Goal: Transaction & Acquisition: Purchase product/service

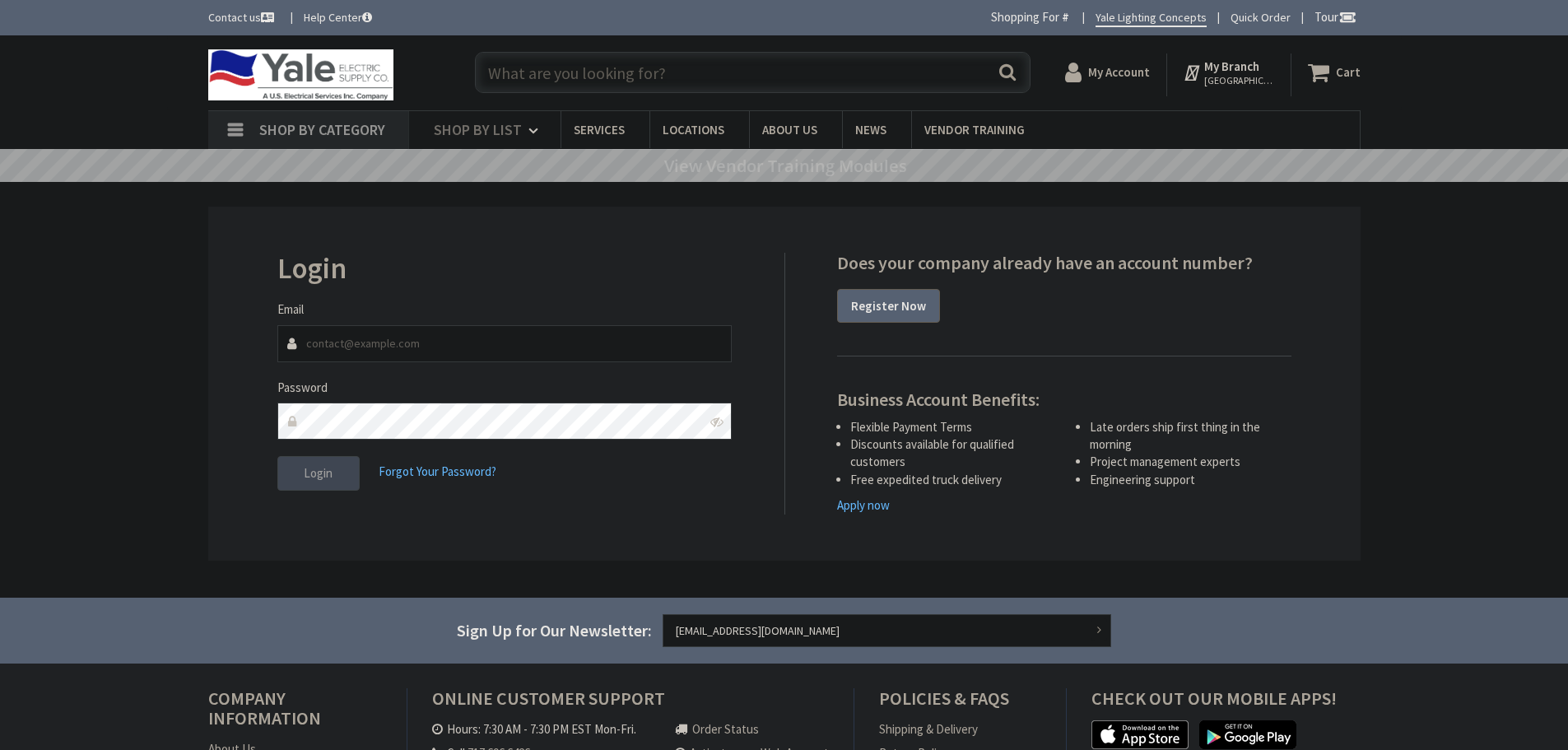
type input "keshleman@hallerent.com"
click at [313, 465] on span "Login" at bounding box center [317, 473] width 28 height 16
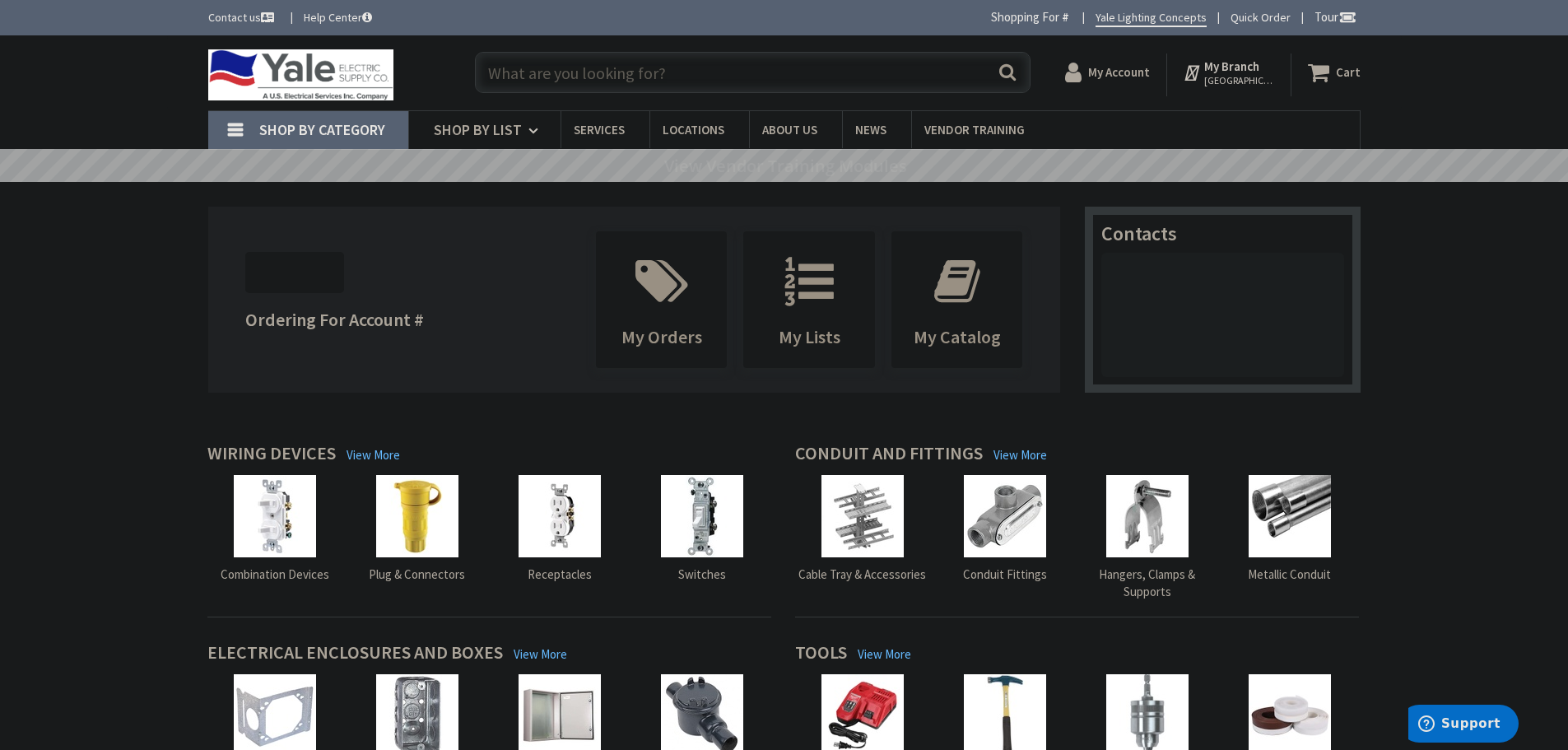
drag, startPoint x: 571, startPoint y: 80, endPoint x: 550, endPoint y: 99, distance: 28.3
click at [562, 92] on input "text" at bounding box center [753, 73] width 556 height 41
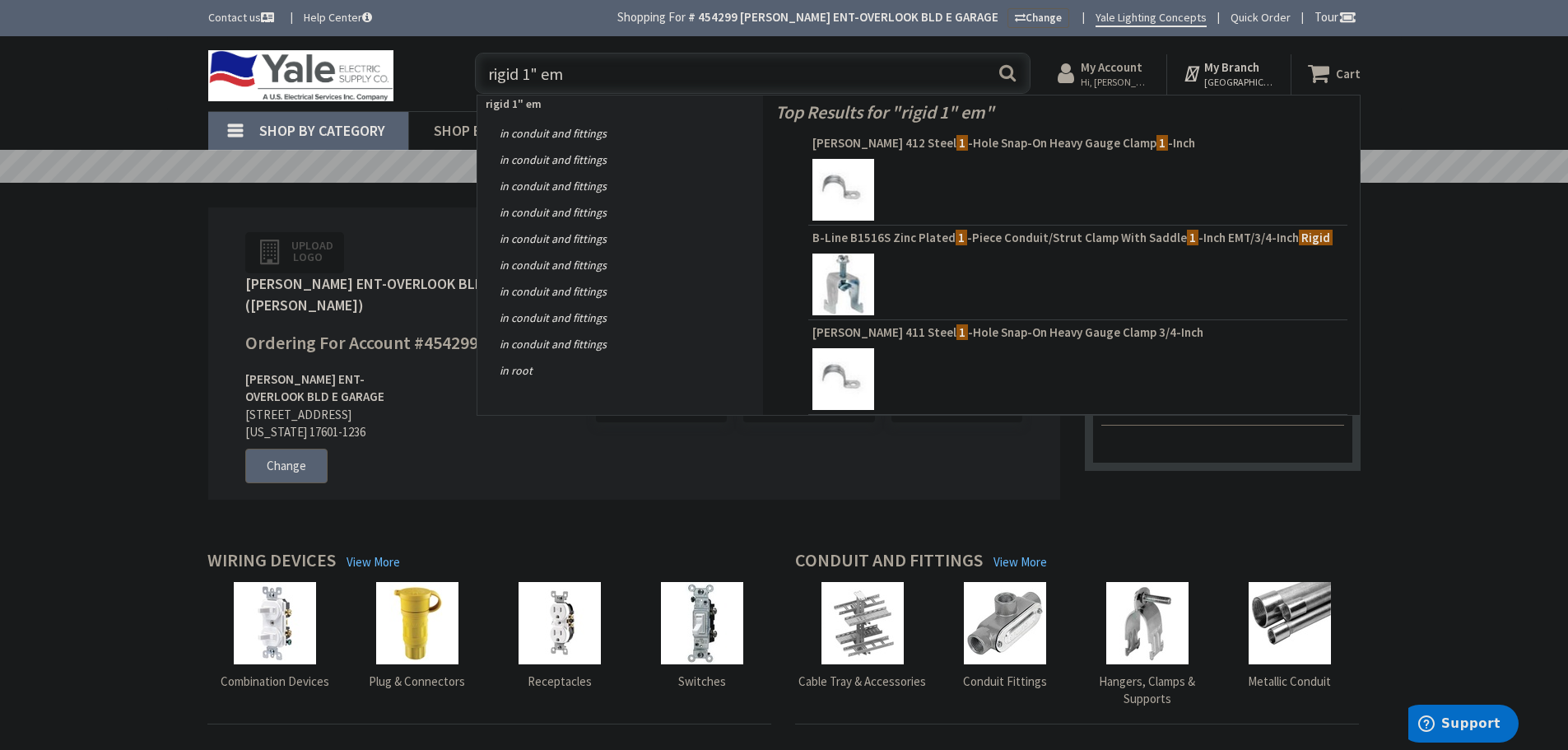
type input "rigid 1" emt"
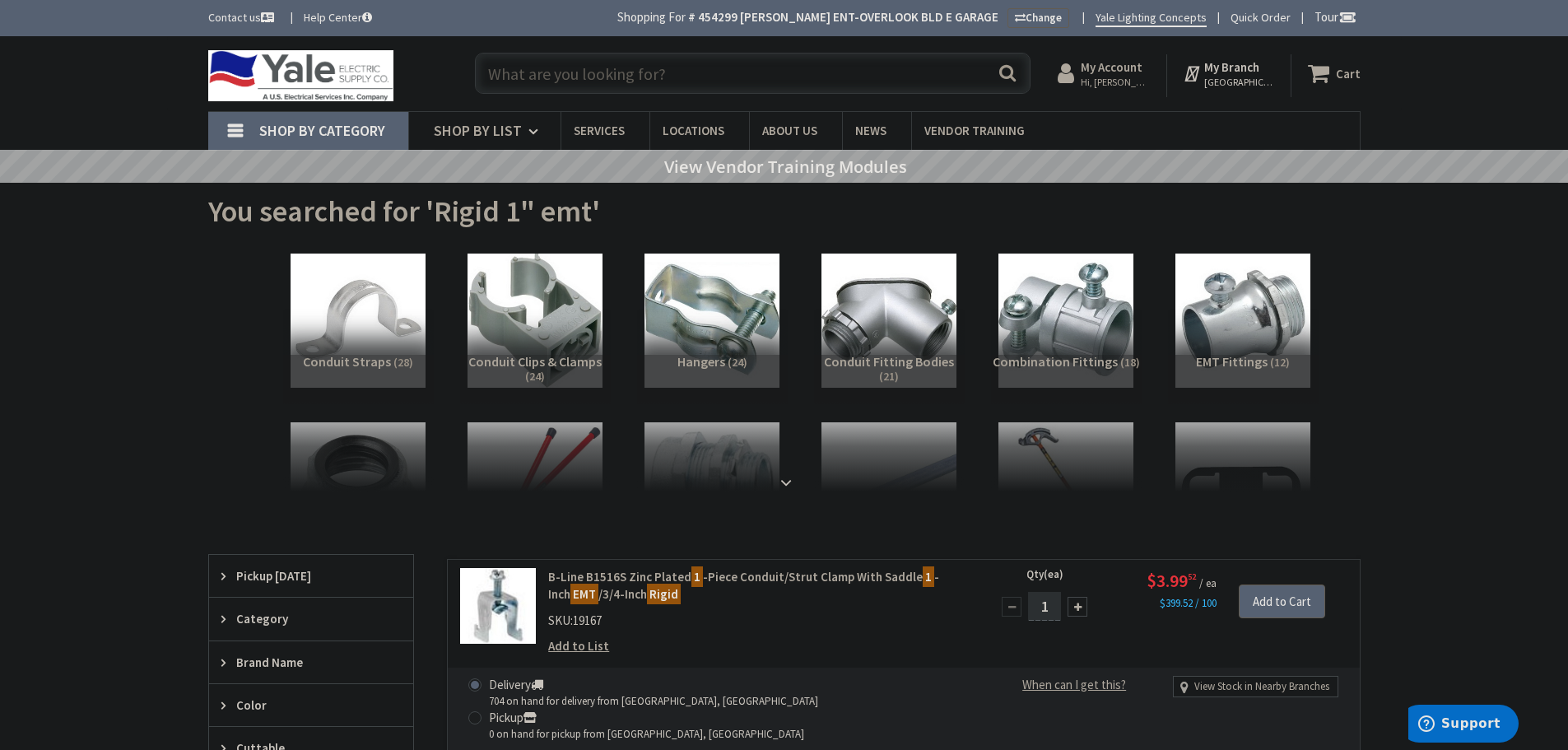
click at [584, 78] on input "text" at bounding box center [753, 73] width 556 height 41
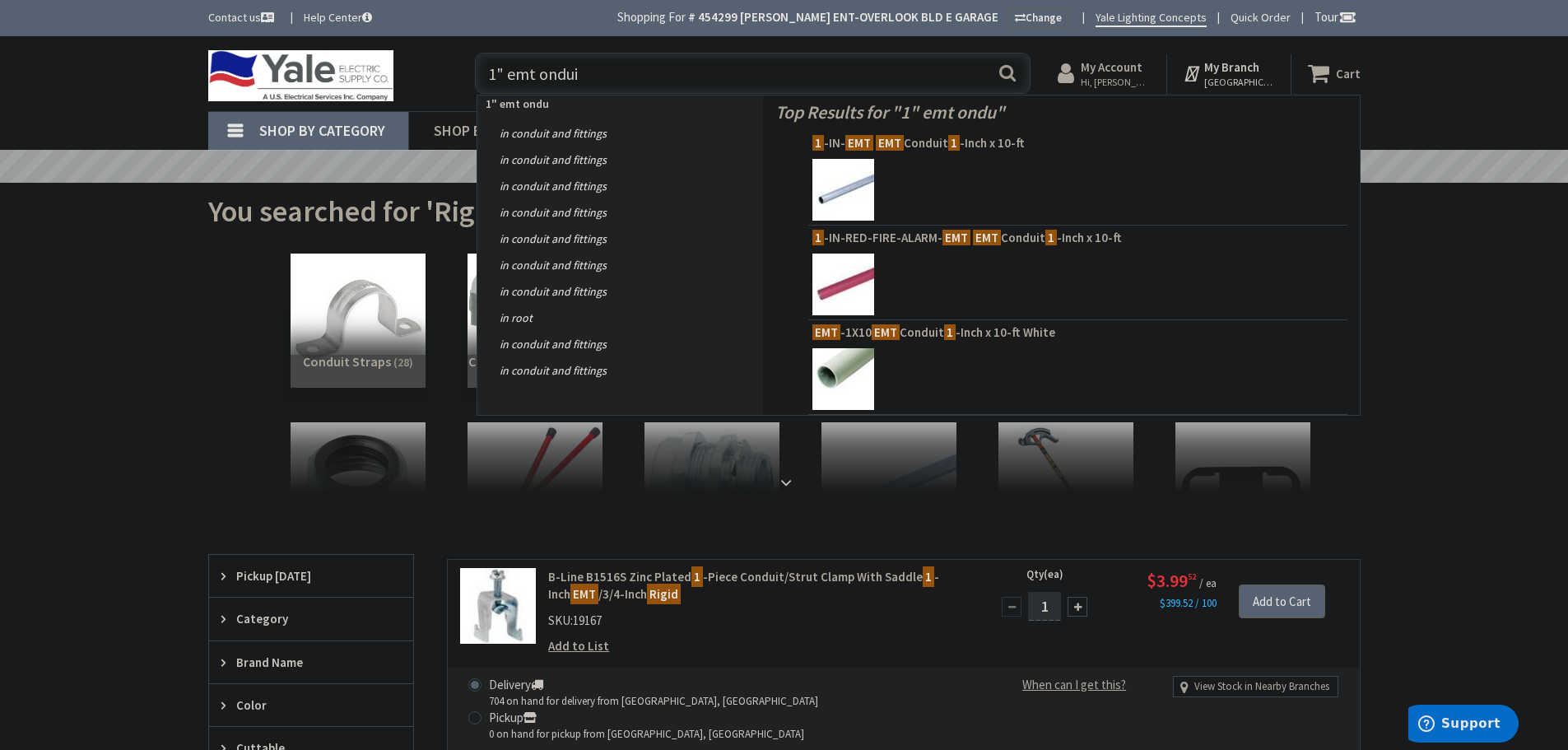
type input "1" emt onduit"
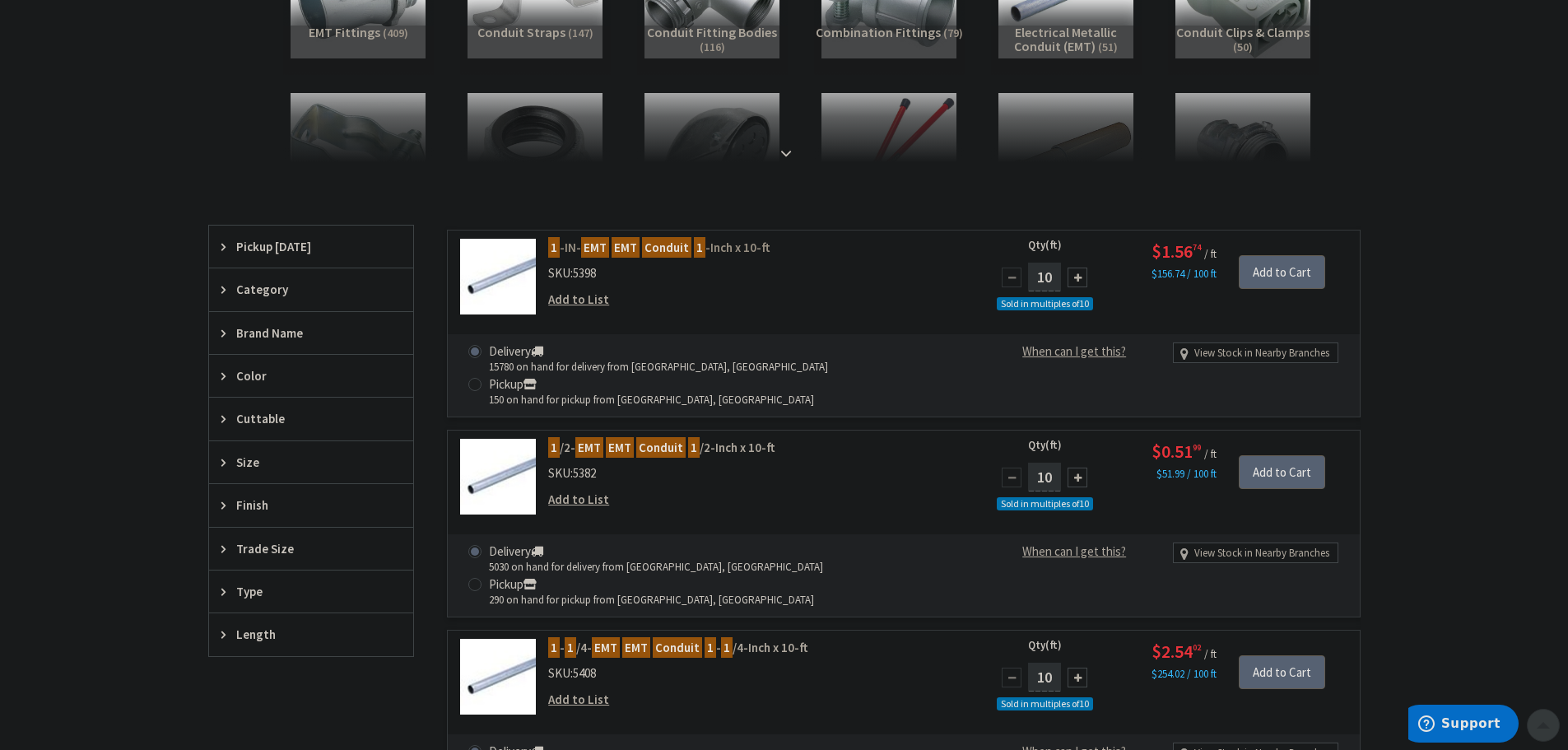
scroll to position [330, 0]
click at [651, 241] on mark "Conduit" at bounding box center [667, 246] width 50 height 20
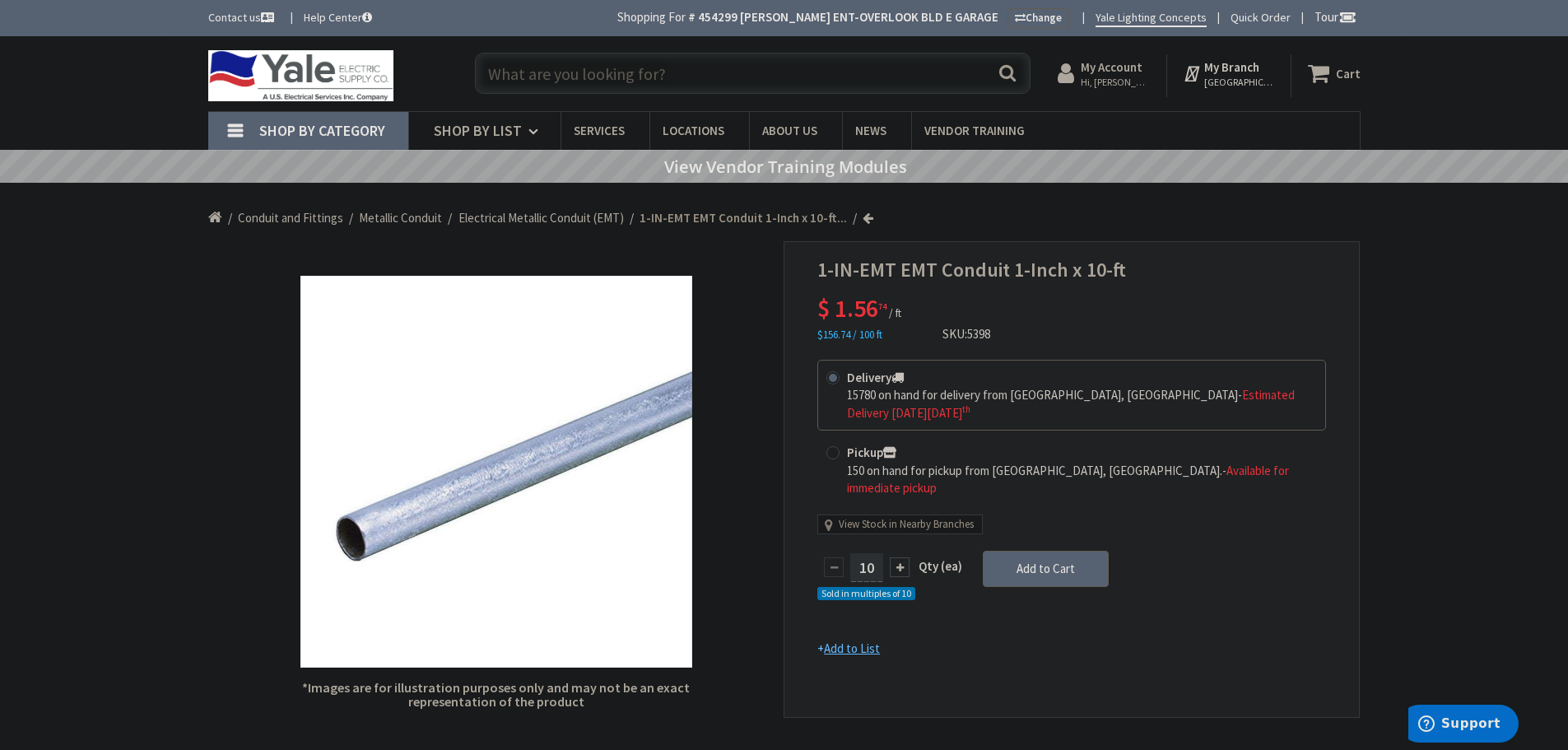
click at [520, 76] on input "text" at bounding box center [753, 73] width 556 height 41
type input "c"
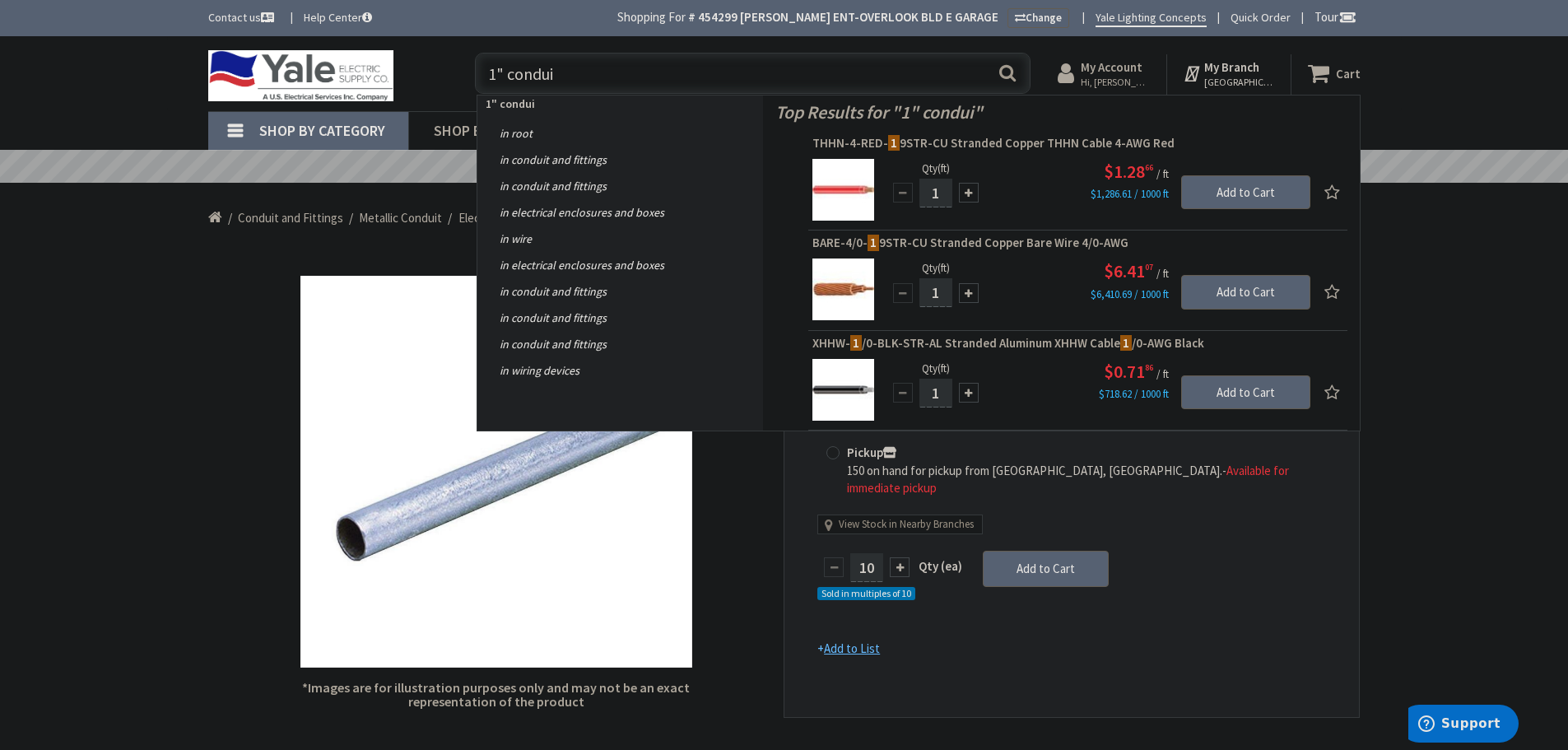
type input "1" conduit"
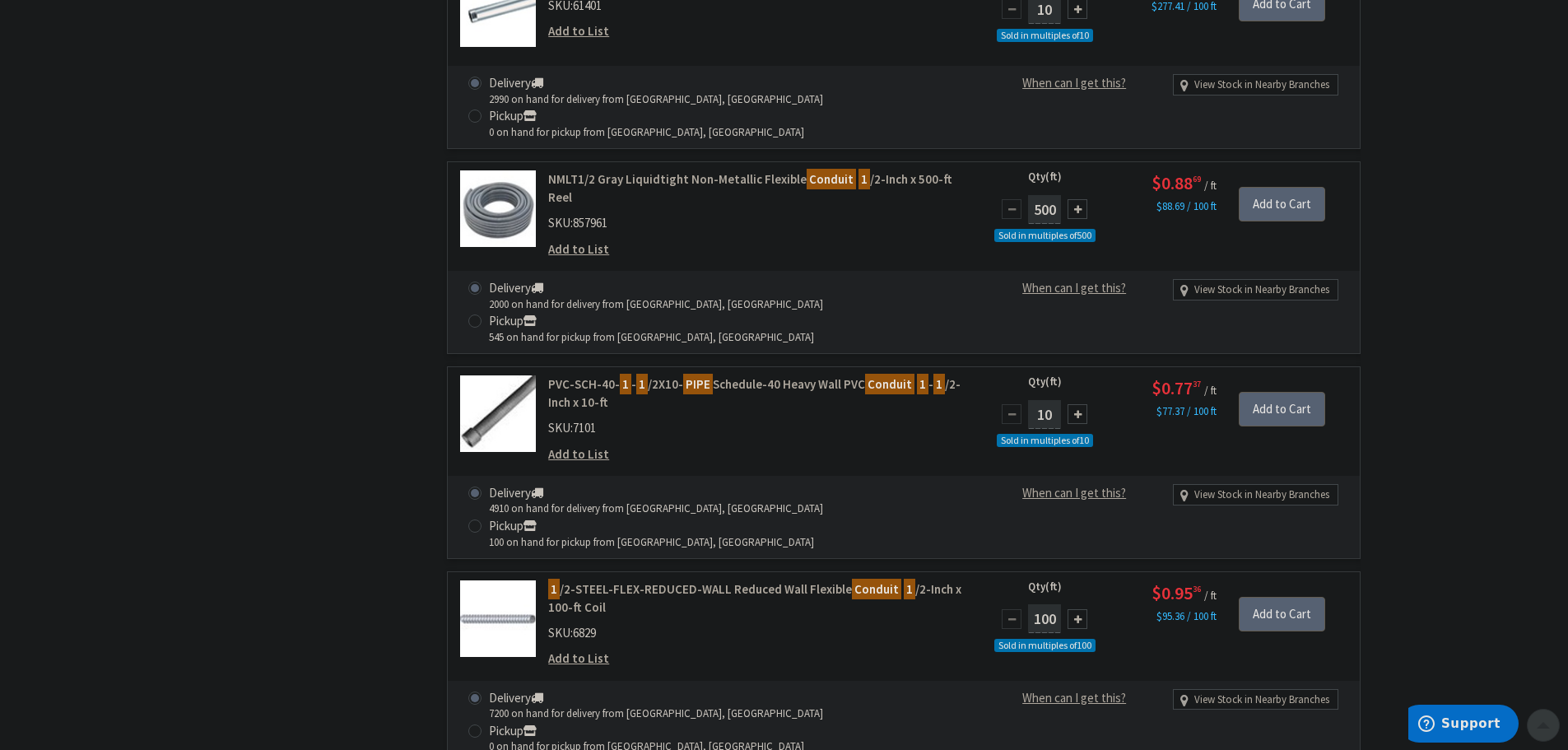
scroll to position [1813, 0]
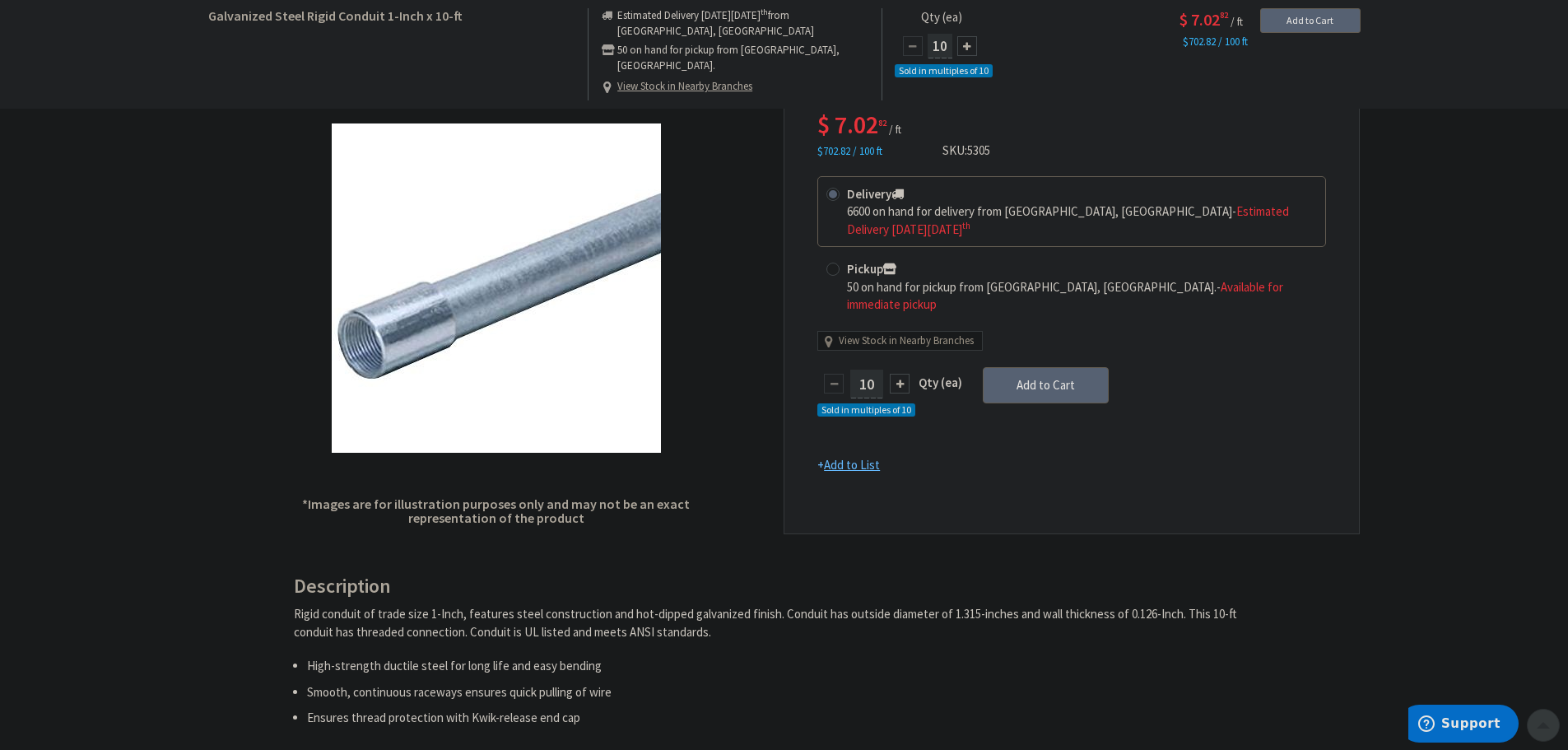
scroll to position [166, 0]
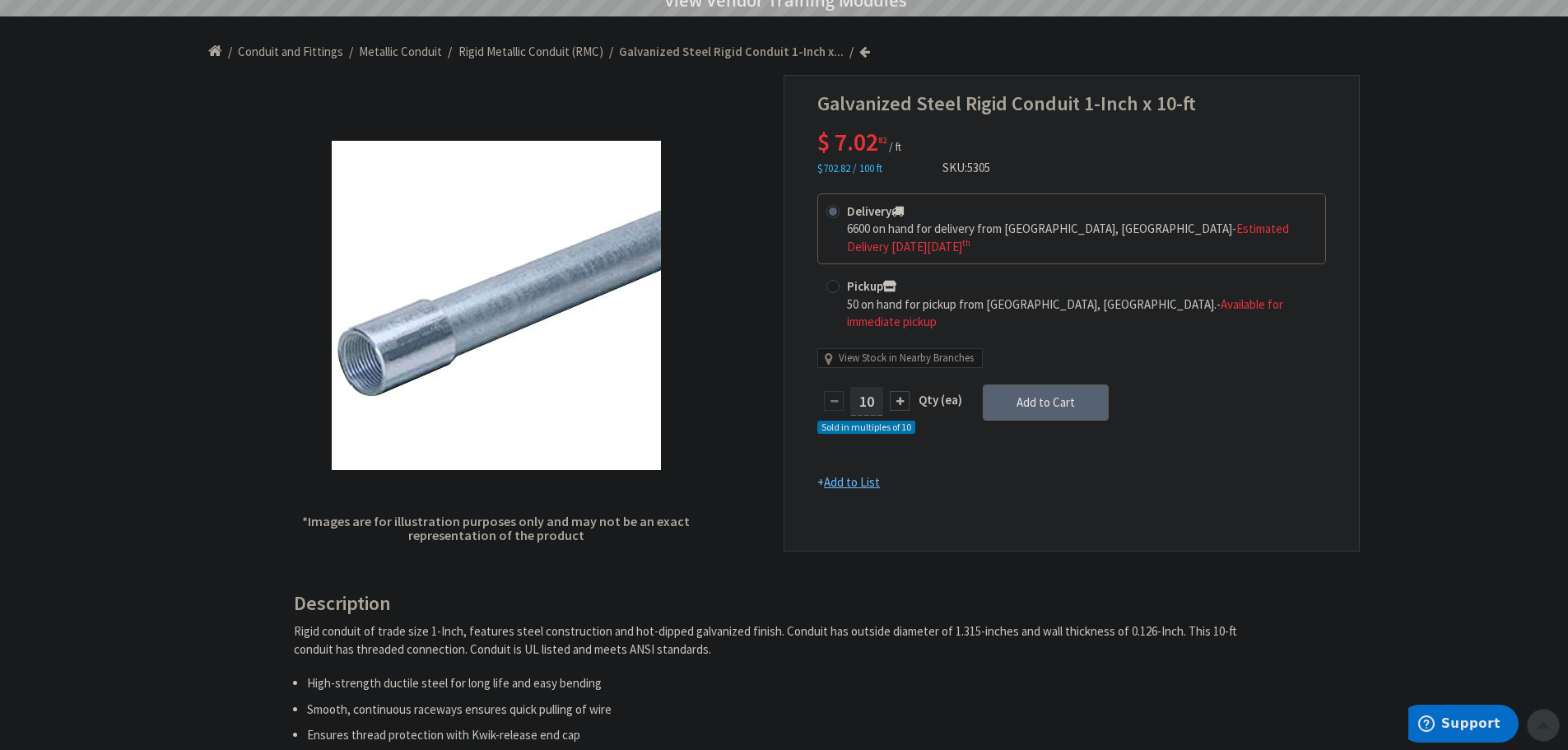
drag, startPoint x: 857, startPoint y: 364, endPoint x: 873, endPoint y: 365, distance: 16.0
click at [873, 387] on input "10" at bounding box center [867, 401] width 33 height 28
type input "200"
click at [1014, 366] on form "This product is Discontinued Delivery 6600 on hand for delivery from [GEOGRAPHI…" at bounding box center [1072, 342] width 508 height 298
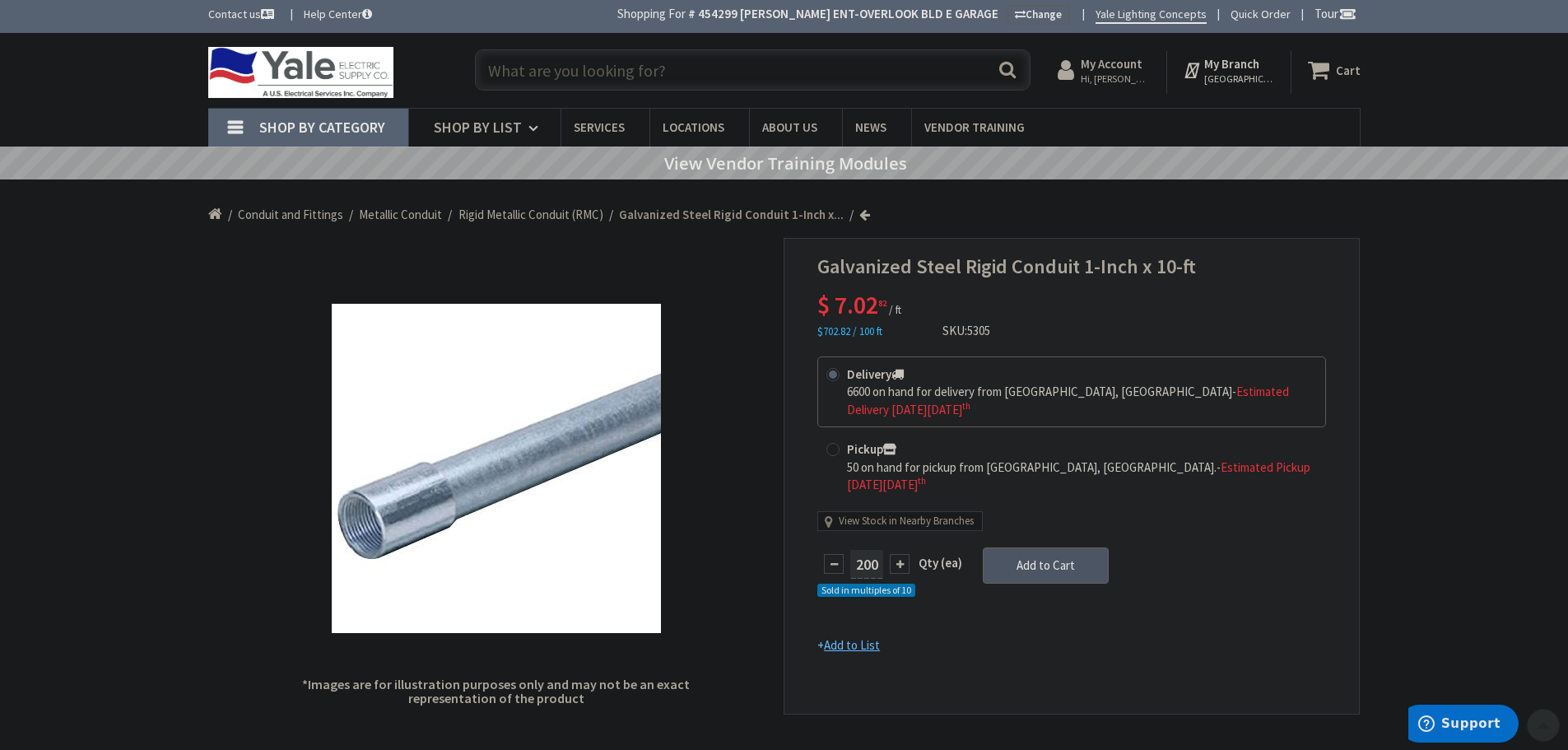
scroll to position [0, 0]
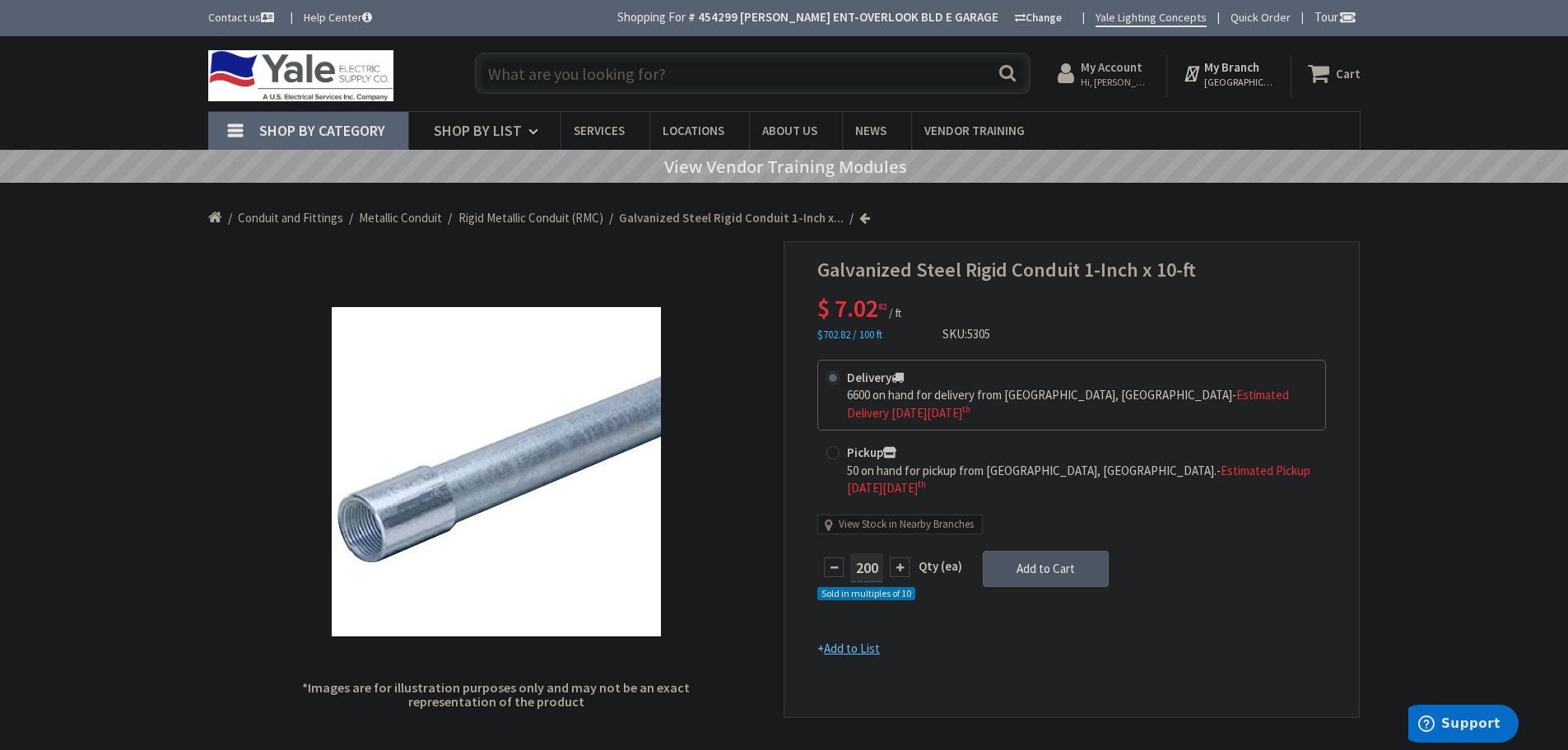
click at [1058, 551] on button "Add to Cart" at bounding box center [1045, 568] width 126 height 36
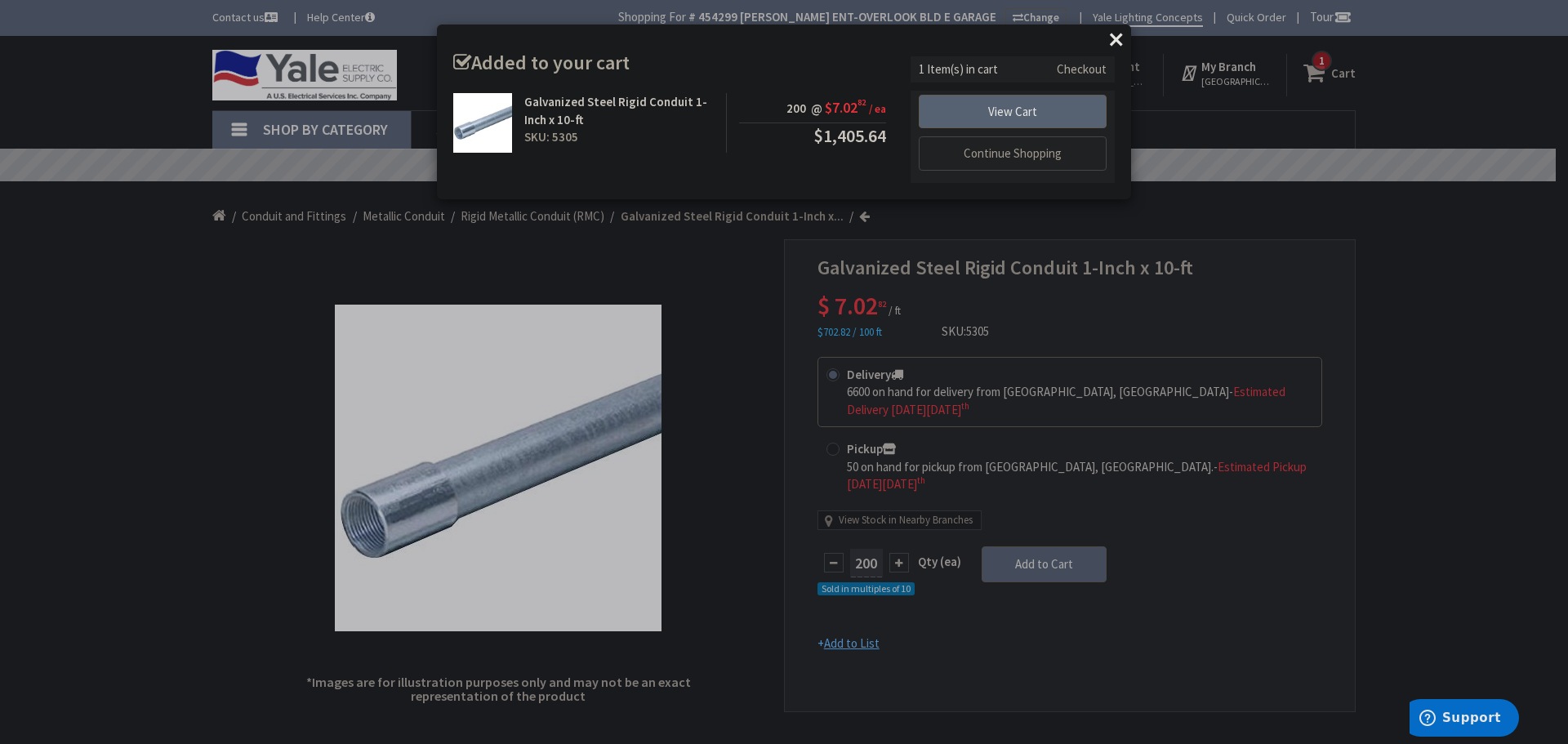
click at [1110, 31] on button "×" at bounding box center [1116, 39] width 25 height 25
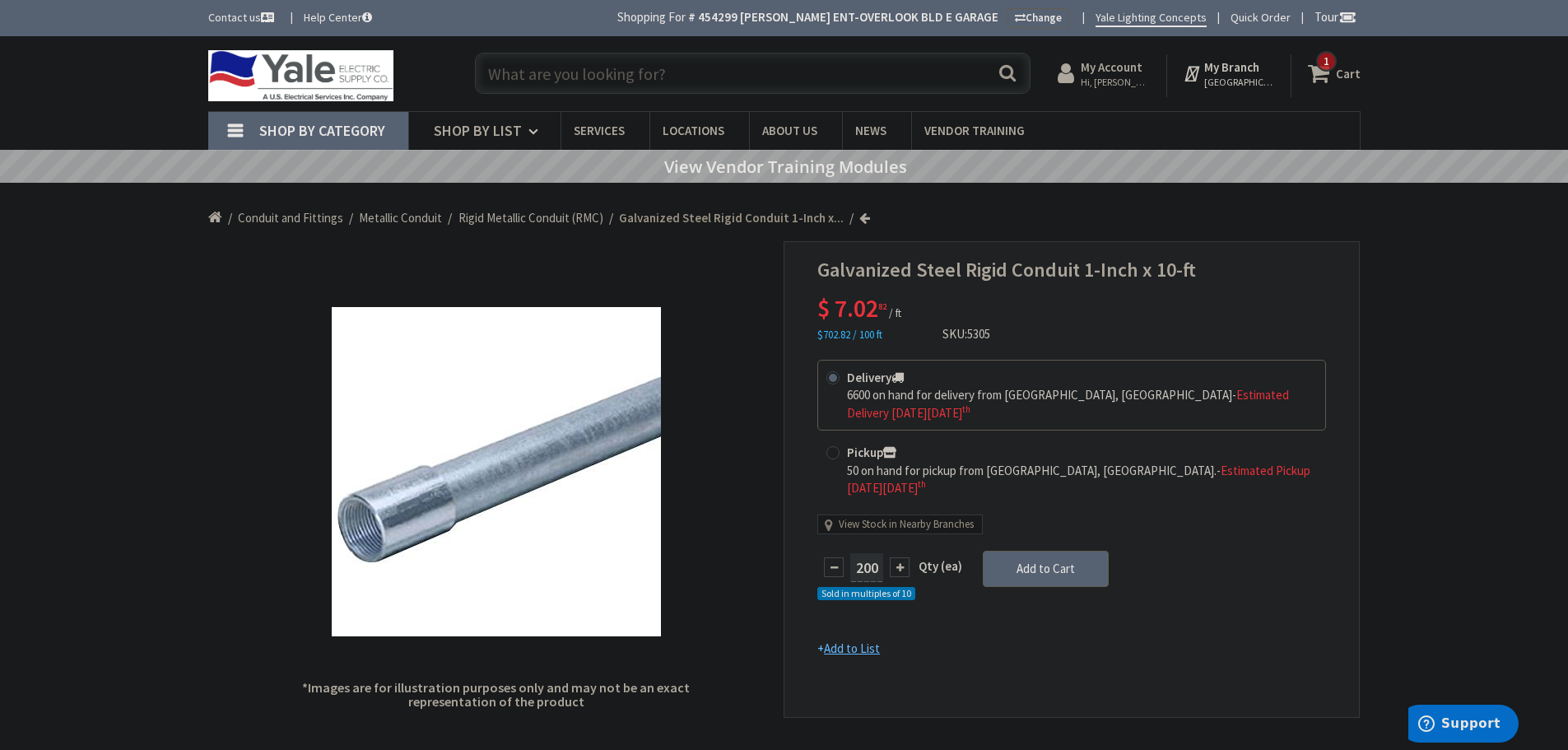
click at [1328, 73] on icon at bounding box center [1322, 73] width 28 height 29
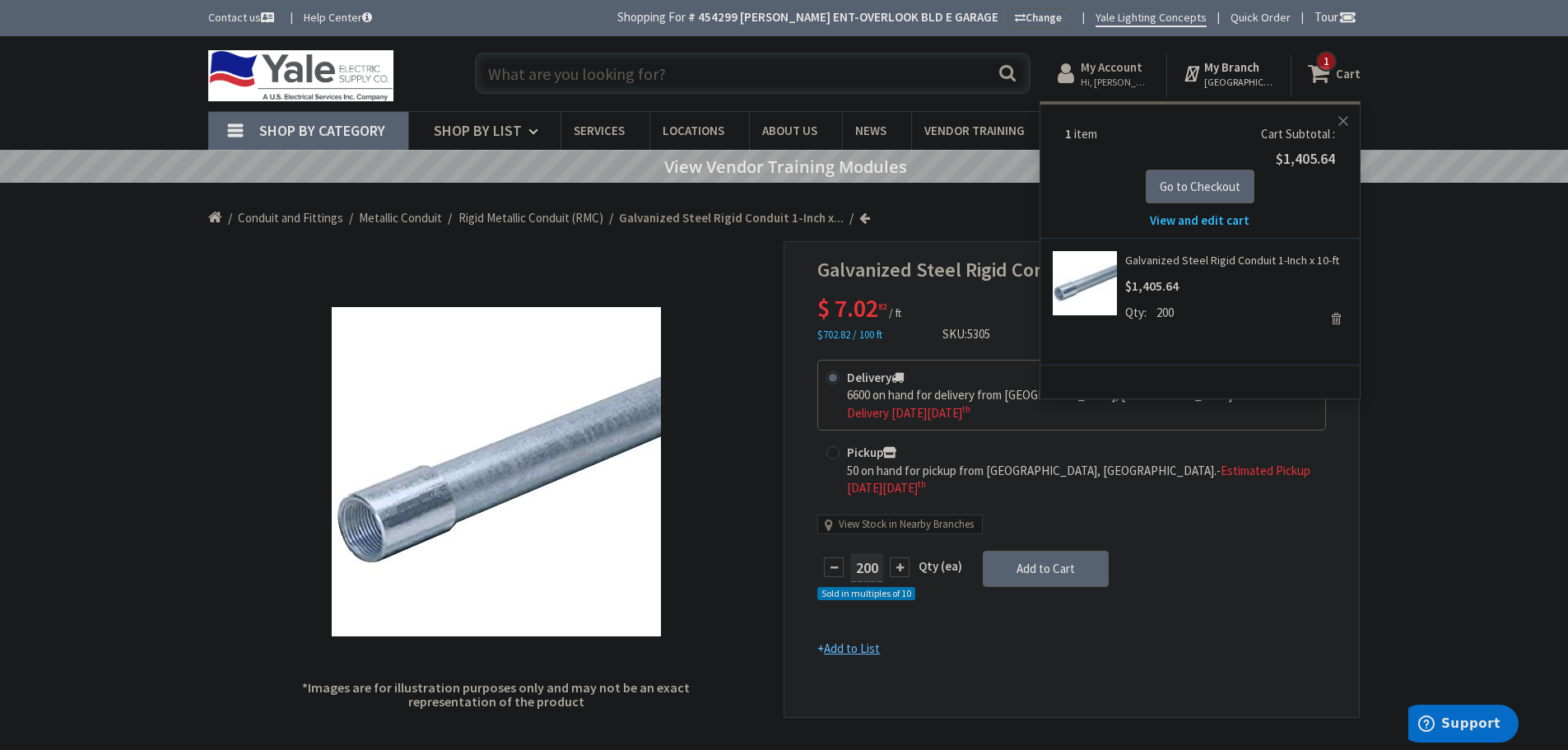
click at [1337, 116] on button "Close" at bounding box center [1343, 121] width 33 height 33
